Goal: Task Accomplishment & Management: Manage account settings

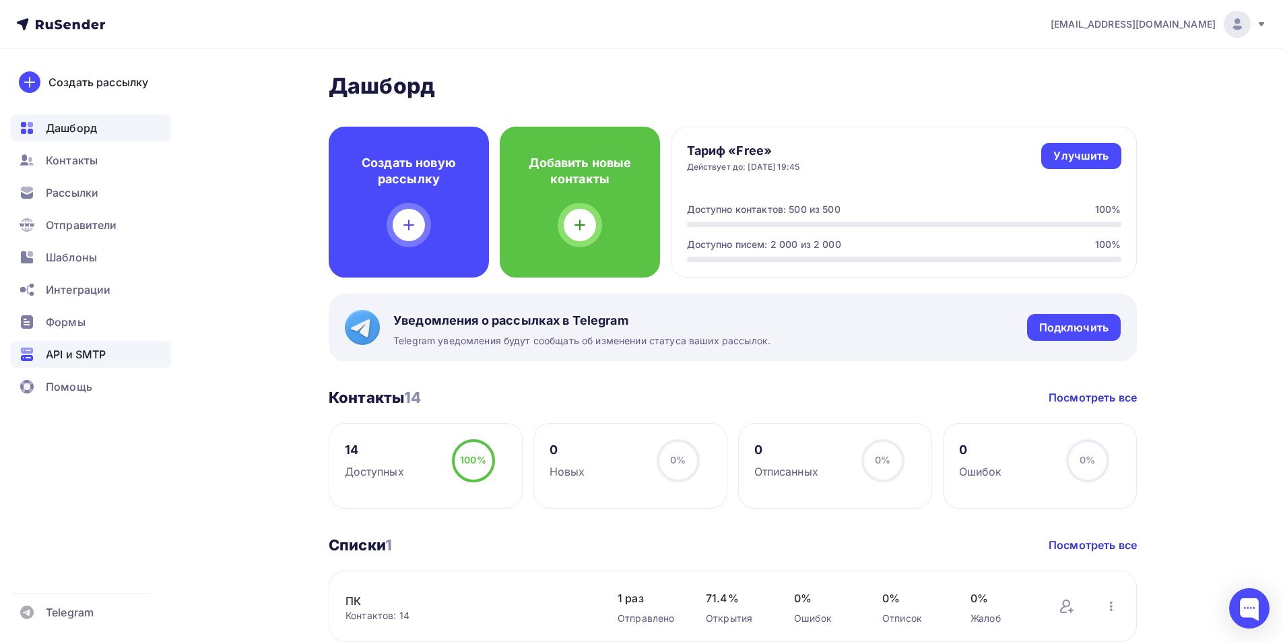
click at [68, 345] on div "API и SMTP" at bounding box center [91, 354] width 160 height 27
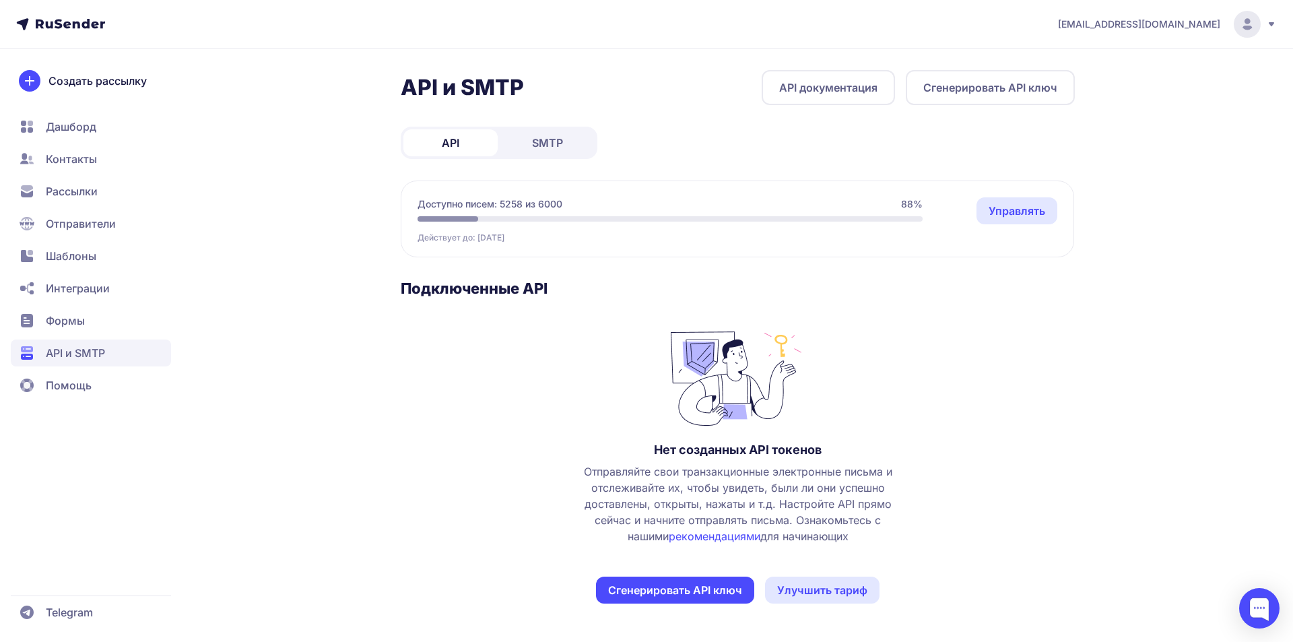
click at [576, 148] on link "SMTP" at bounding box center [547, 142] width 94 height 27
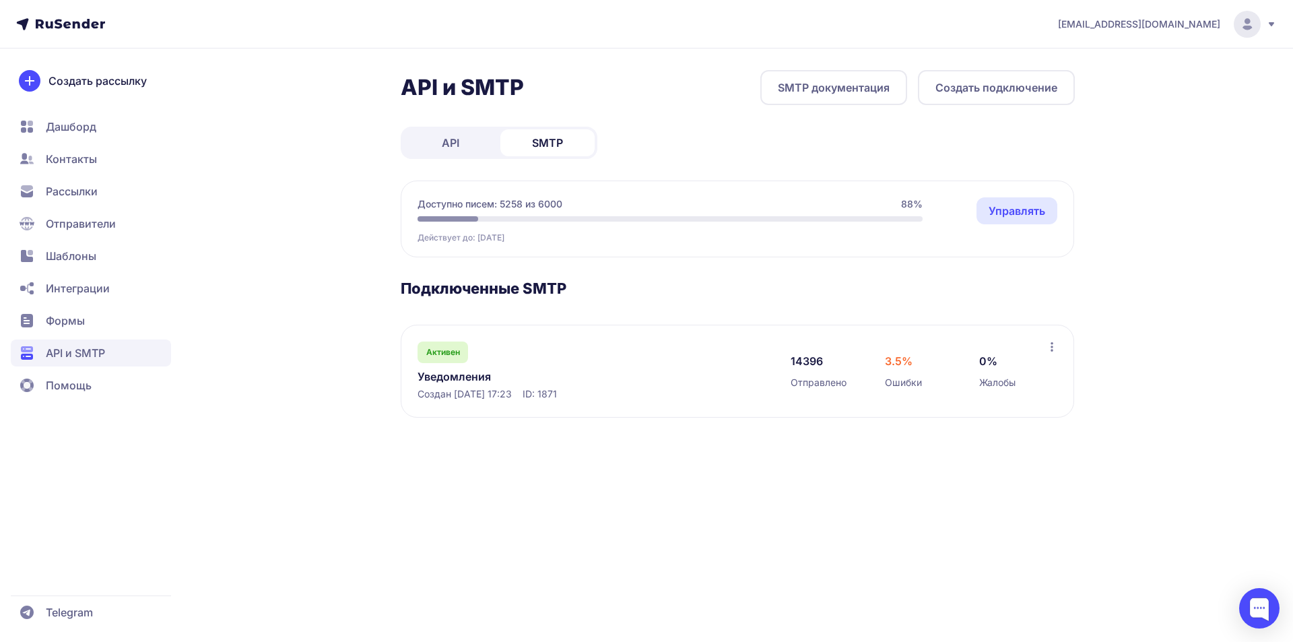
click at [452, 379] on link "Уведомления" at bounding box center [556, 376] width 276 height 16
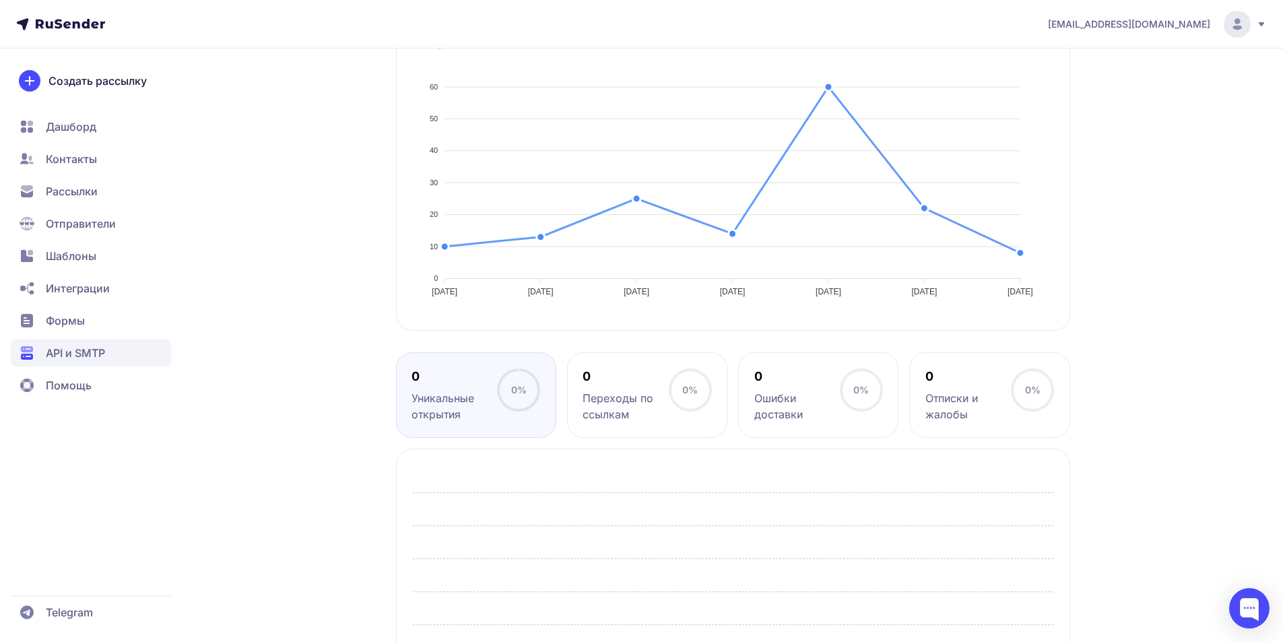
scroll to position [133, 0]
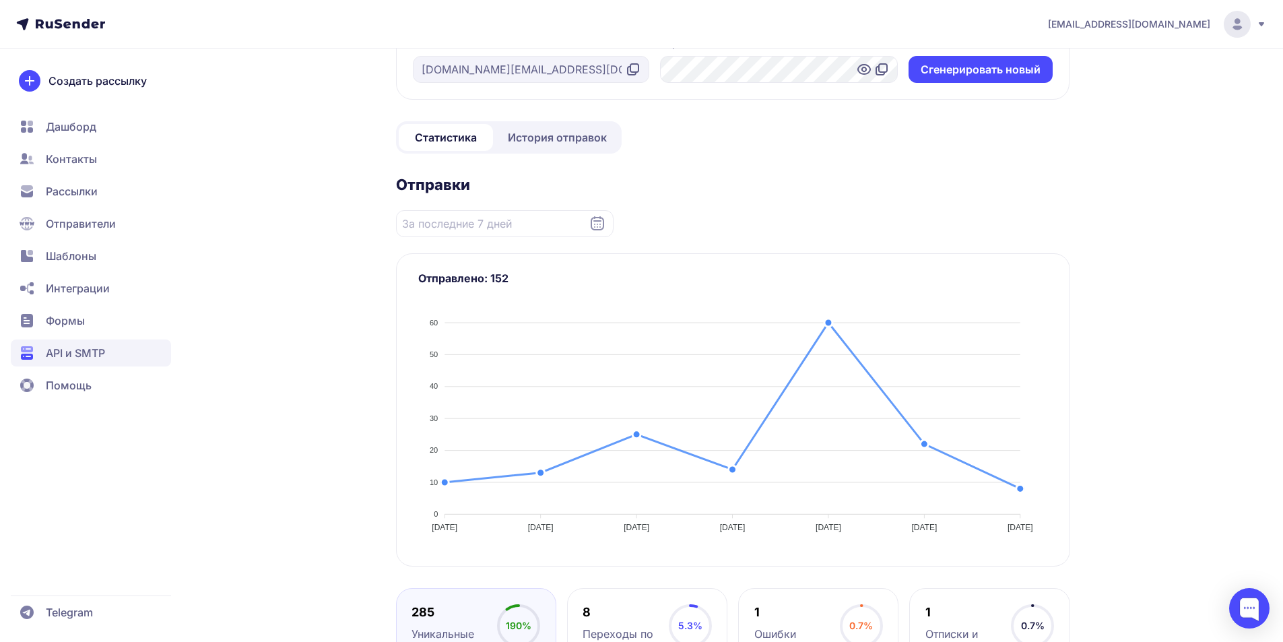
click at [556, 139] on span "История отправок" at bounding box center [557, 137] width 99 height 16
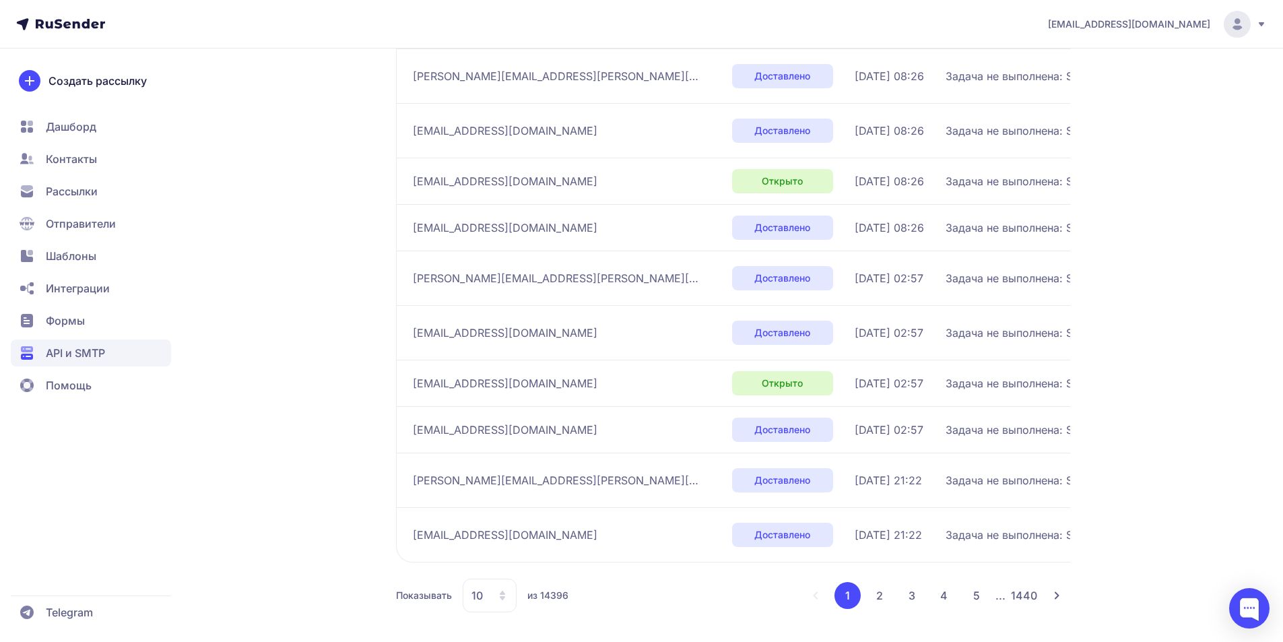
scroll to position [278, 0]
click at [885, 587] on button "2" at bounding box center [879, 592] width 27 height 27
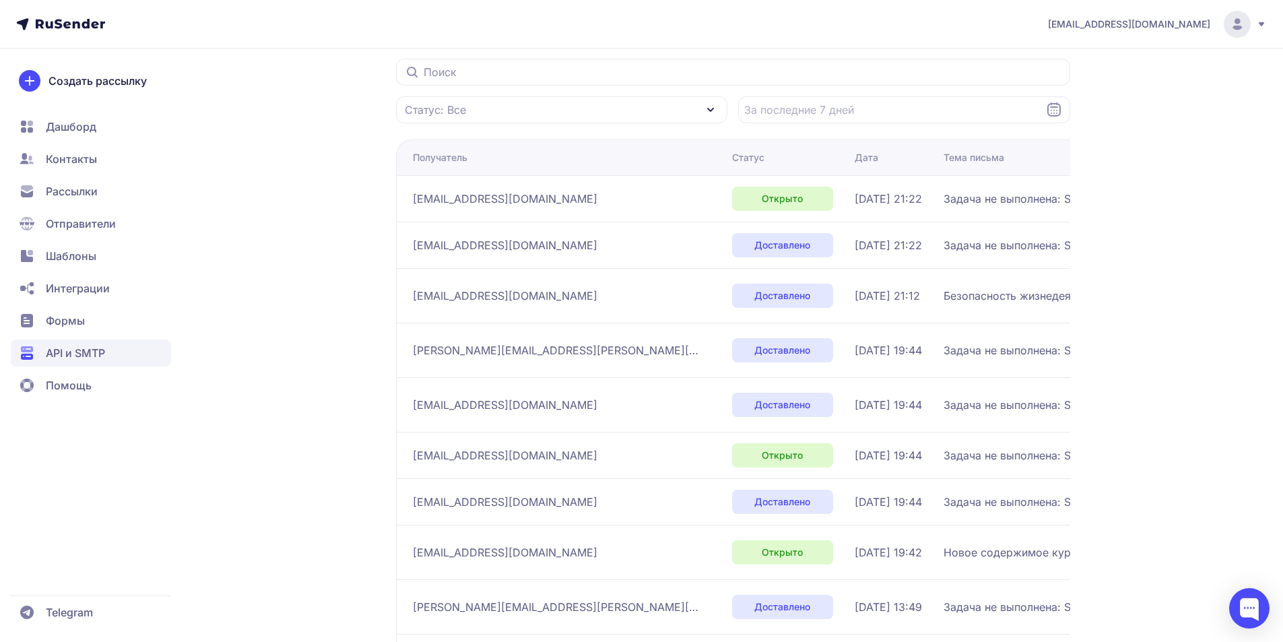
scroll to position [278, 0]
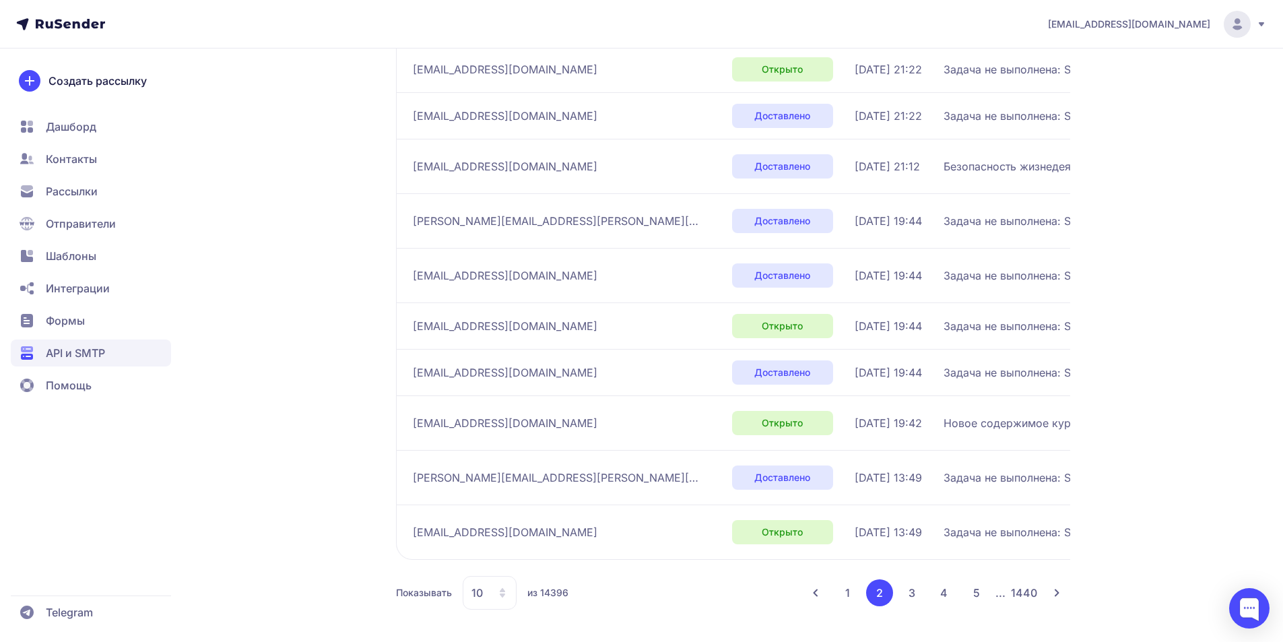
click at [938, 174] on td "Безопасность жизнедеятельности 1431а, 1431б, 1431в, 1425, 1436 (25/26): Лекция …" at bounding box center [1112, 166] width 348 height 55
click at [913, 593] on button "3" at bounding box center [911, 592] width 27 height 27
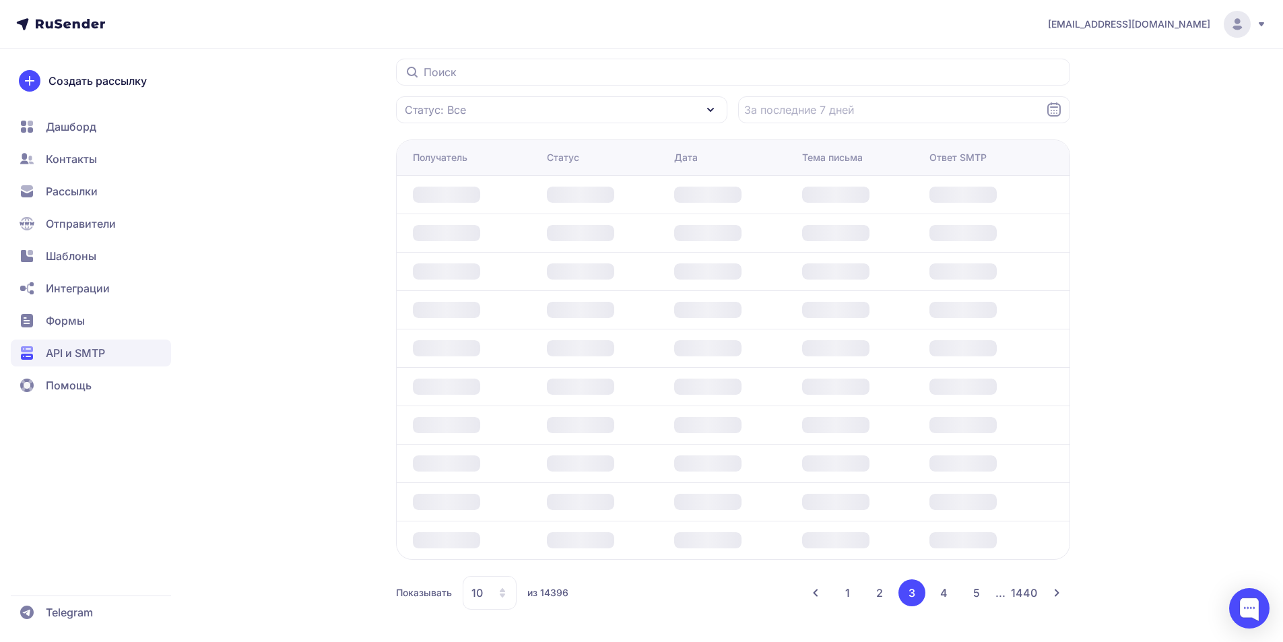
scroll to position [262, 0]
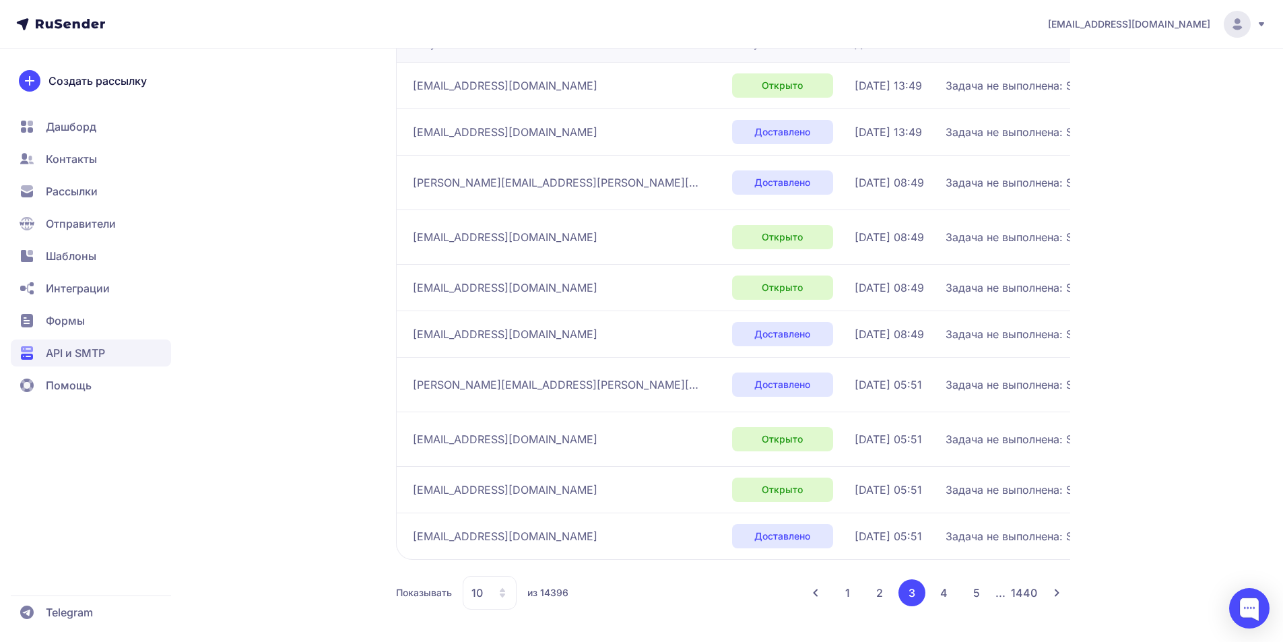
click at [913, 593] on li "3" at bounding box center [911, 592] width 27 height 27
click at [933, 593] on button "4" at bounding box center [944, 592] width 27 height 27
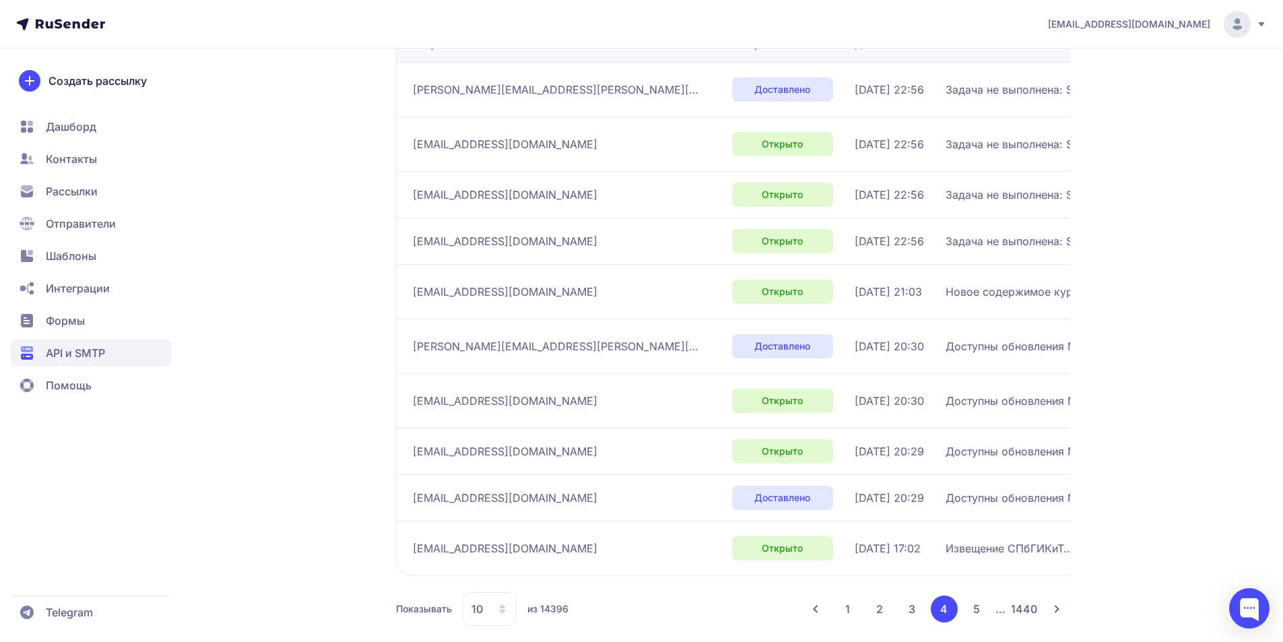
click at [973, 603] on button "5" at bounding box center [976, 608] width 27 height 27
